Goal: Task Accomplishment & Management: Manage account settings

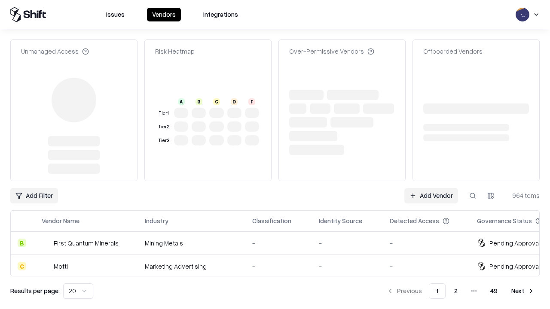
click at [431, 188] on link "Add Vendor" at bounding box center [431, 195] width 54 height 15
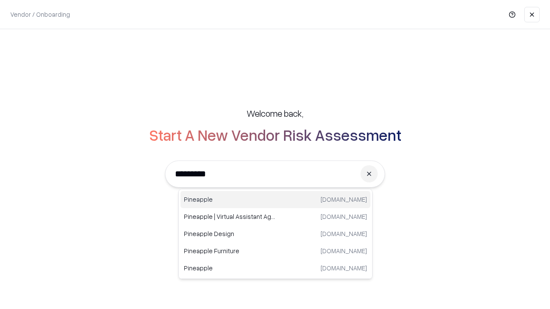
click at [275, 200] on div "Pineapple [DOMAIN_NAME]" at bounding box center [275, 199] width 190 height 17
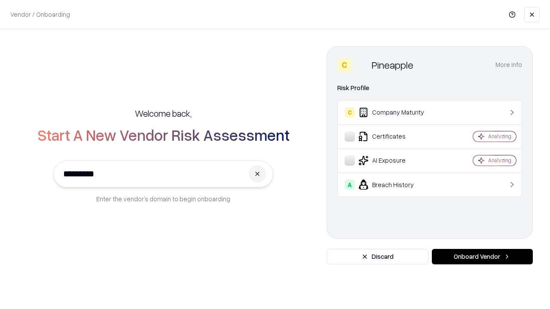
type input "*********"
click at [482, 257] on button "Onboard Vendor" at bounding box center [481, 256] width 101 height 15
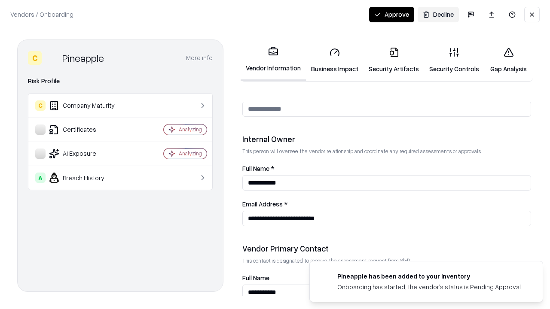
scroll to position [445, 0]
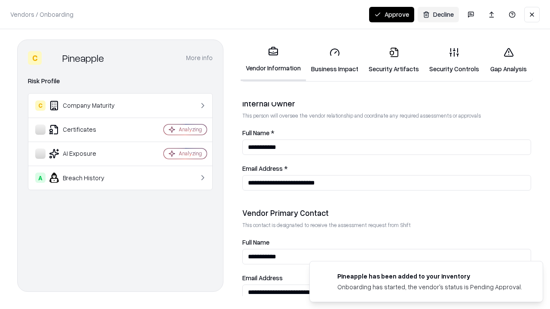
click at [334, 60] on link "Business Impact" at bounding box center [335, 60] width 58 height 40
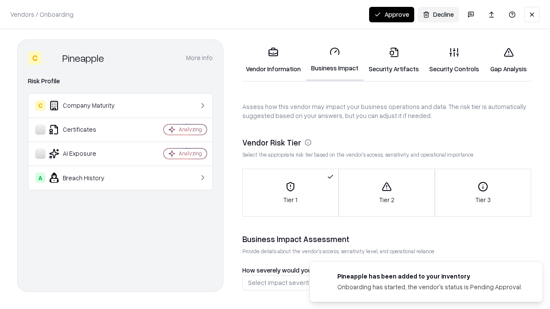
click at [393, 60] on link "Security Artifacts" at bounding box center [393, 60] width 61 height 40
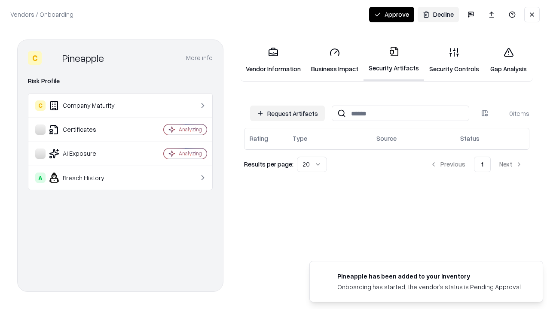
click at [287, 113] on button "Request Artifacts" at bounding box center [287, 113] width 75 height 15
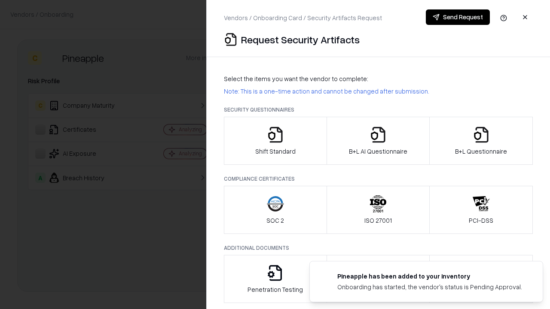
click at [275, 141] on icon "button" at bounding box center [275, 134] width 17 height 17
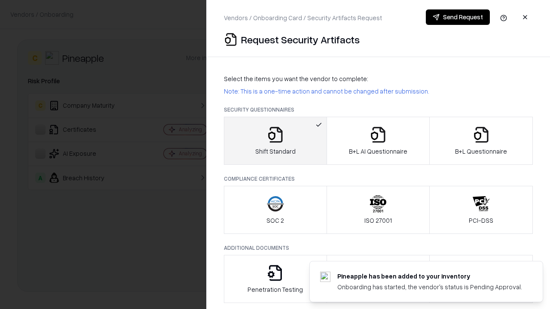
click at [457, 17] on button "Send Request" at bounding box center [457, 16] width 64 height 15
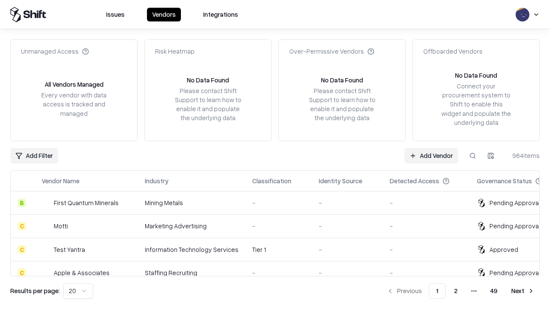
click at [472, 155] on button at bounding box center [472, 155] width 15 height 15
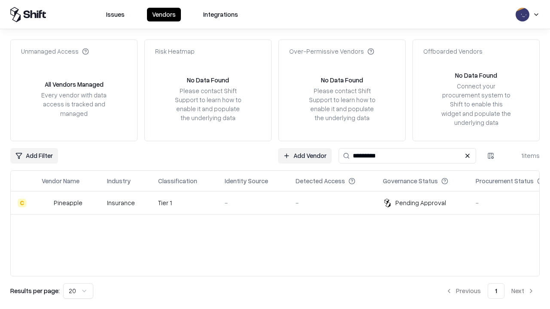
type input "*********"
click at [280, 203] on div "-" at bounding box center [253, 202] width 57 height 9
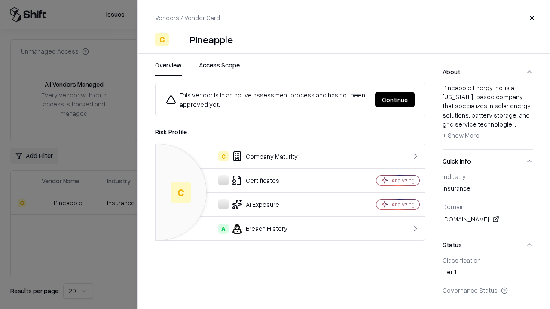
click at [395, 100] on button "Continue" at bounding box center [394, 99] width 39 height 15
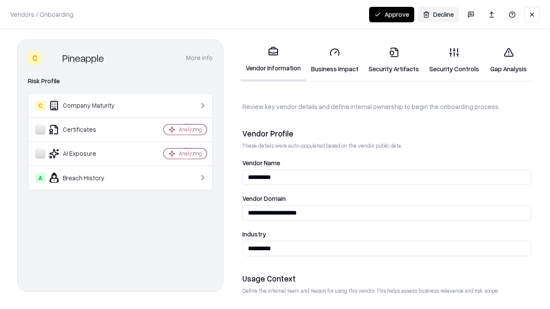
click at [393, 60] on link "Security Artifacts" at bounding box center [393, 60] width 61 height 40
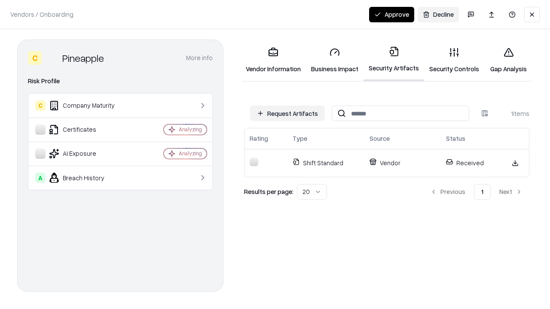
click at [391, 14] on button "Approve" at bounding box center [391, 14] width 45 height 15
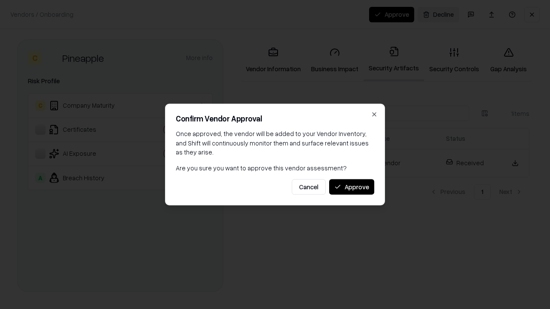
click at [351, 187] on button "Approve" at bounding box center [351, 186] width 45 height 15
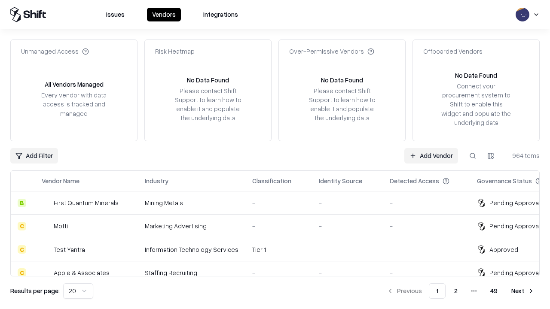
type input "*********"
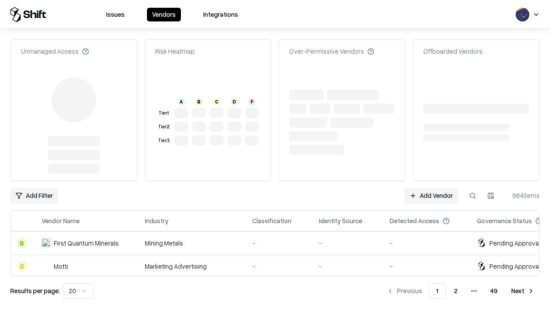
click at [431, 188] on link "Add Vendor" at bounding box center [431, 195] width 54 height 15
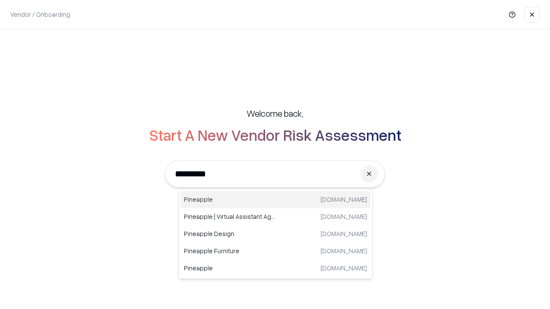
click at [275, 200] on div "Pineapple [DOMAIN_NAME]" at bounding box center [275, 199] width 190 height 17
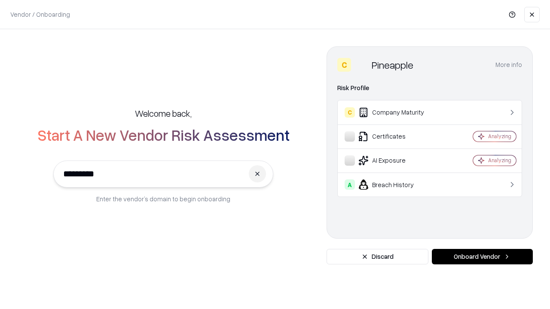
type input "*********"
click at [482, 257] on button "Onboard Vendor" at bounding box center [481, 256] width 101 height 15
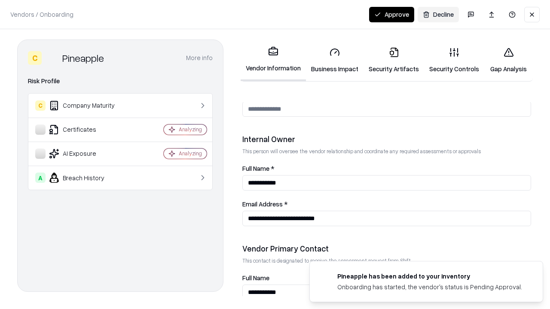
scroll to position [445, 0]
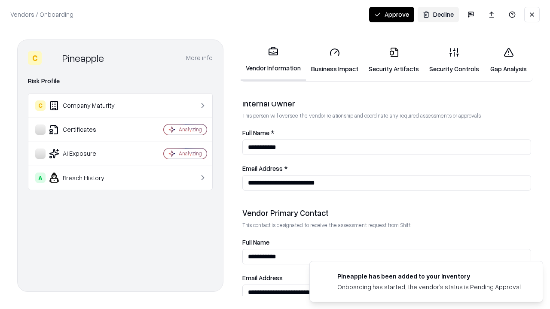
click at [391, 14] on button "Approve" at bounding box center [391, 14] width 45 height 15
